Goal: Check status: Check status

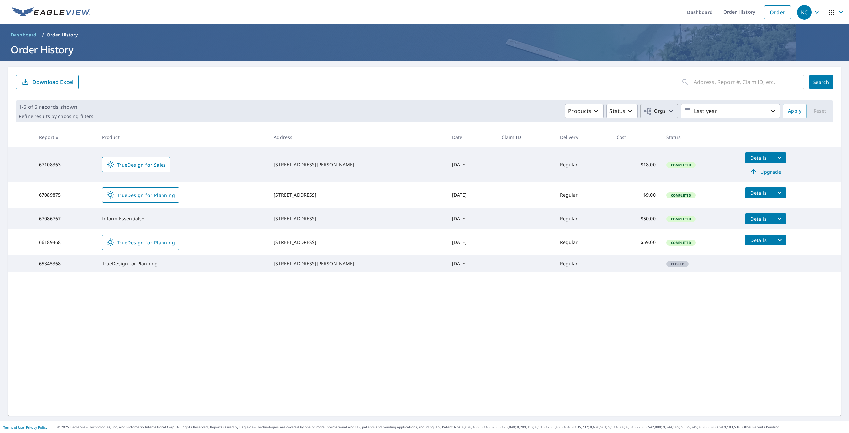
click at [667, 108] on icon "button" at bounding box center [671, 111] width 8 height 8
click at [521, 150] on input "Standard Energy Solutions" at bounding box center [525, 149] width 8 height 8
checkbox input "true"
click at [795, 110] on span "Apply" at bounding box center [794, 111] width 13 height 8
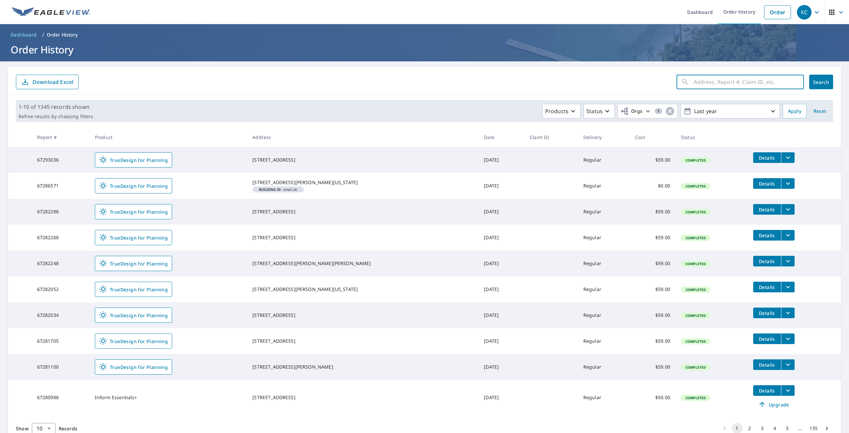
click at [759, 83] on input "text" at bounding box center [749, 82] width 110 height 19
paste input "#67051567"
type input "67051567"
click at [815, 80] on span "Search" at bounding box center [821, 82] width 13 height 6
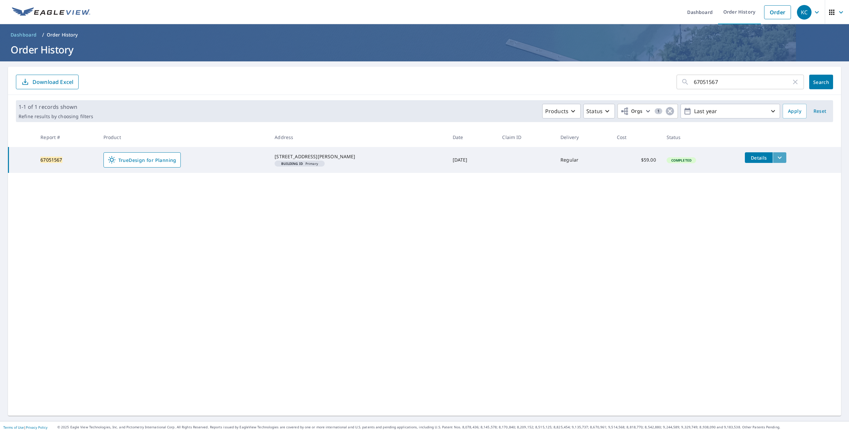
click at [776, 156] on icon "filesDropdownBtn-67051567" at bounding box center [780, 158] width 8 height 8
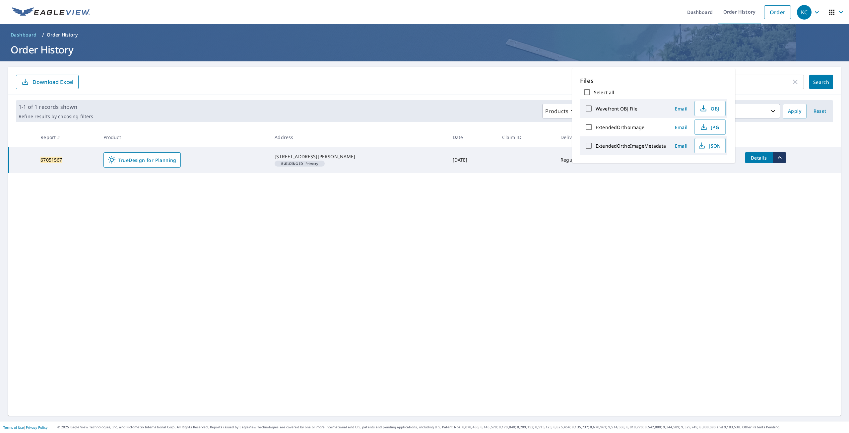
click at [469, 225] on div "67051567 ​ Search Download Excel 1-1 of 1 records shown Refine results by choos…" at bounding box center [424, 241] width 833 height 349
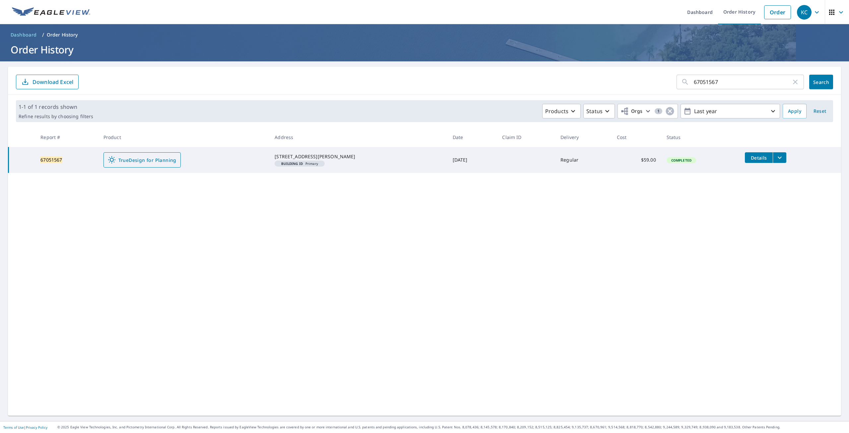
click at [146, 163] on span "TrueDesign for Planning" at bounding box center [142, 160] width 69 height 8
